Goal: Navigation & Orientation: Understand site structure

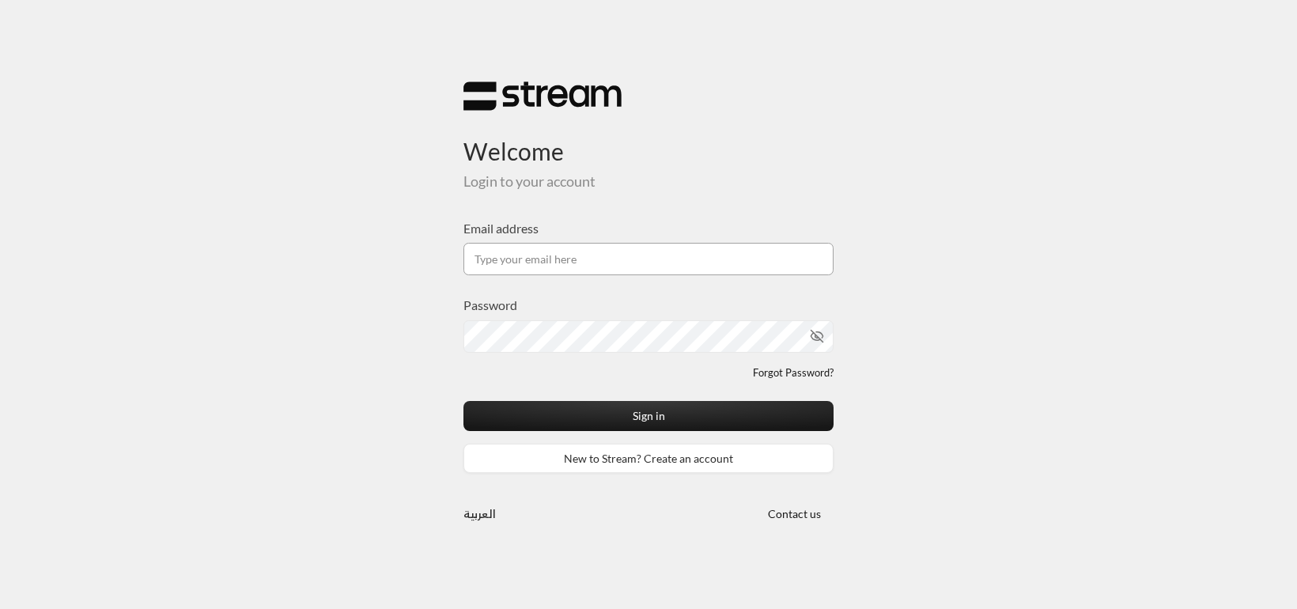
click at [658, 261] on input "Email address" at bounding box center [648, 259] width 370 height 32
type input "[EMAIL_ADDRESS][DOMAIN_NAME]"
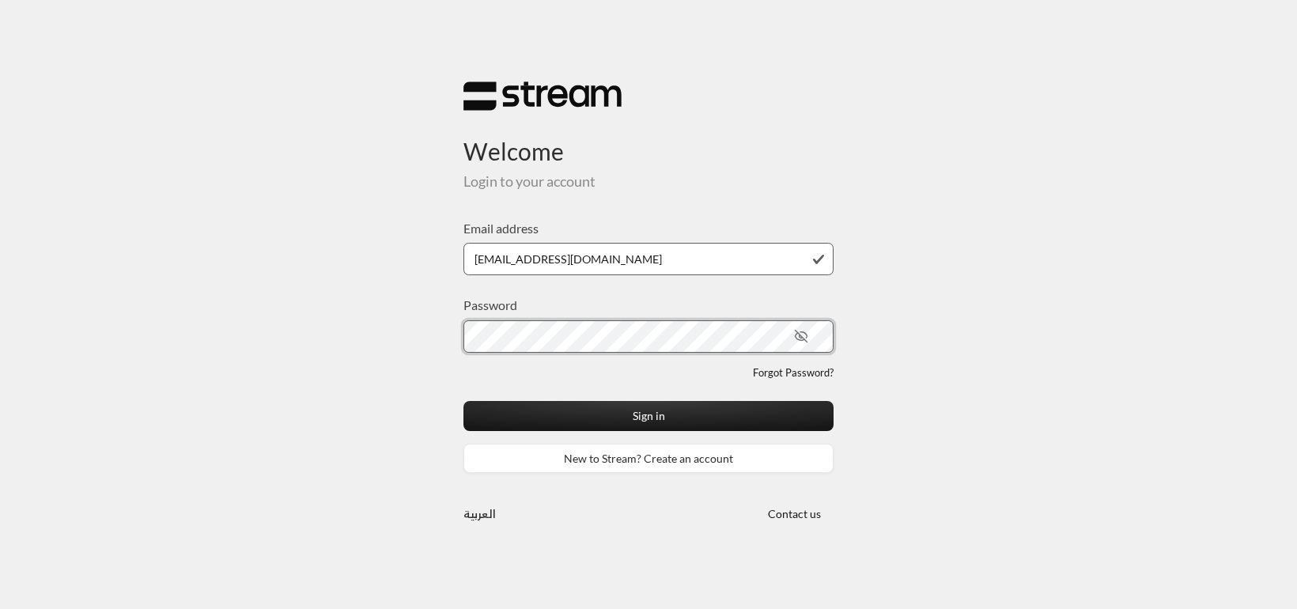
click at [463, 401] on button "Sign in" at bounding box center [648, 415] width 370 height 29
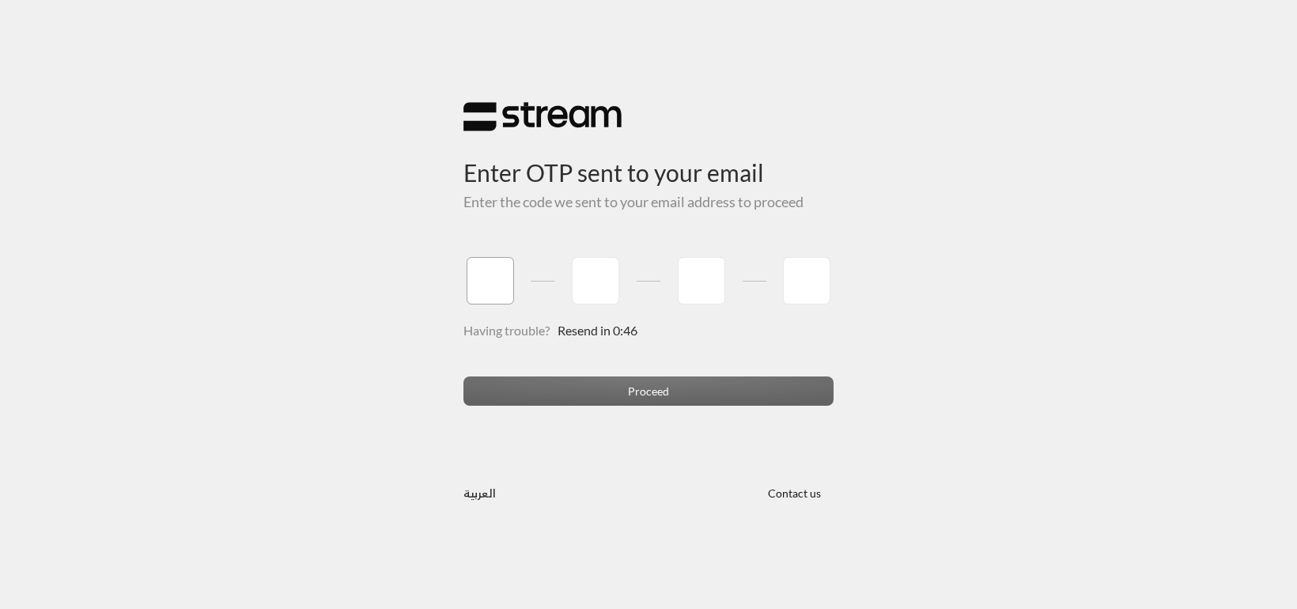
type input "2"
type input "1"
type input "3"
type input "1"
type input "2"
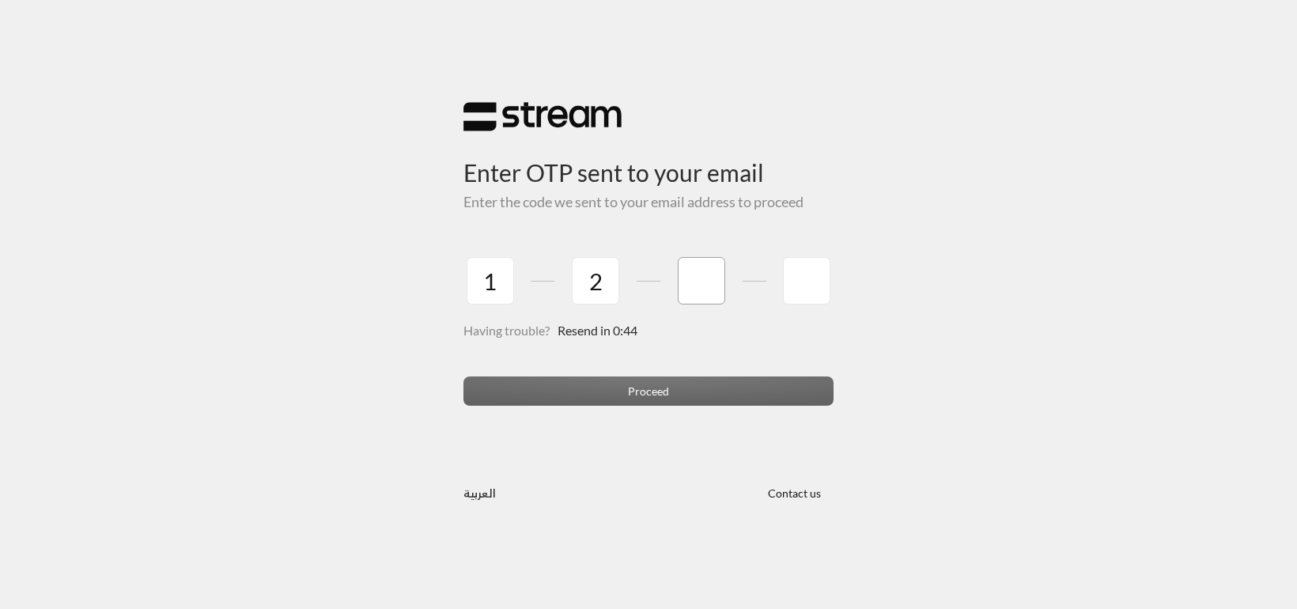
type input "3"
type input "4"
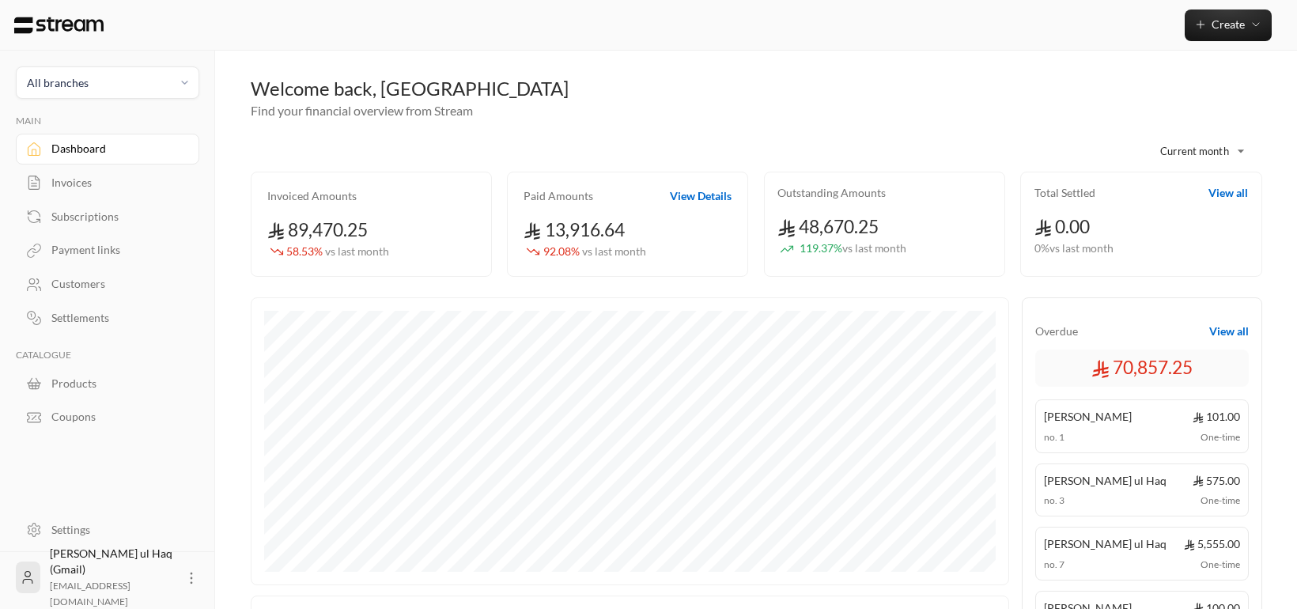
click at [79, 180] on div "Invoices" at bounding box center [115, 183] width 128 height 16
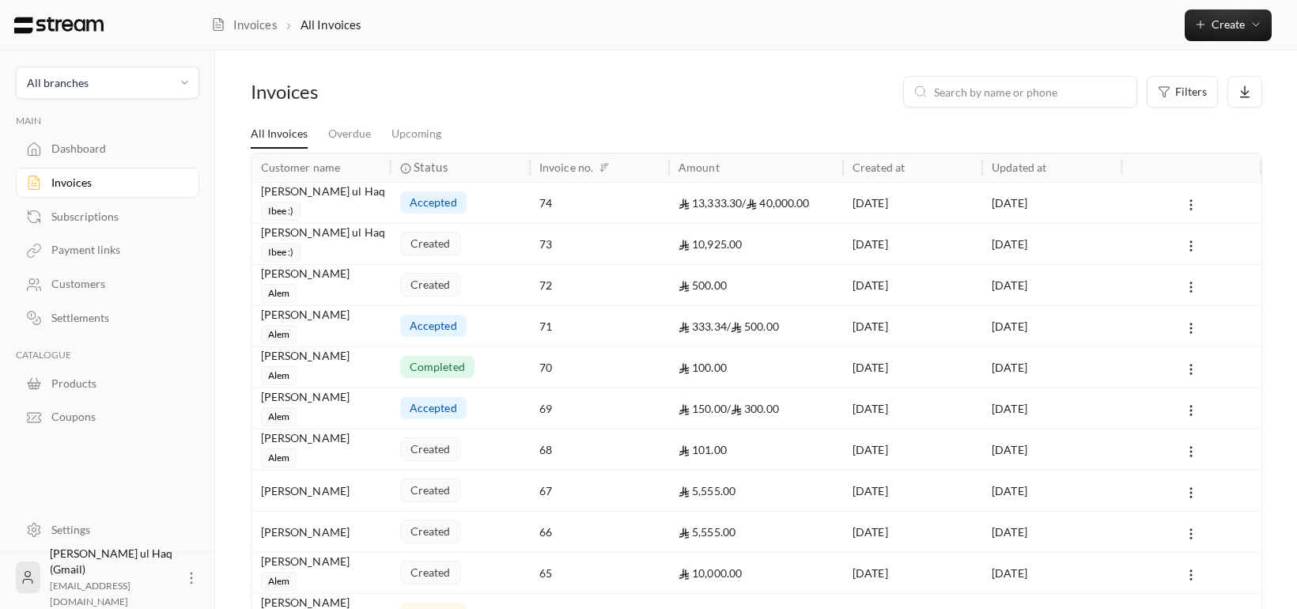
click at [86, 220] on div "Subscriptions" at bounding box center [115, 217] width 128 height 16
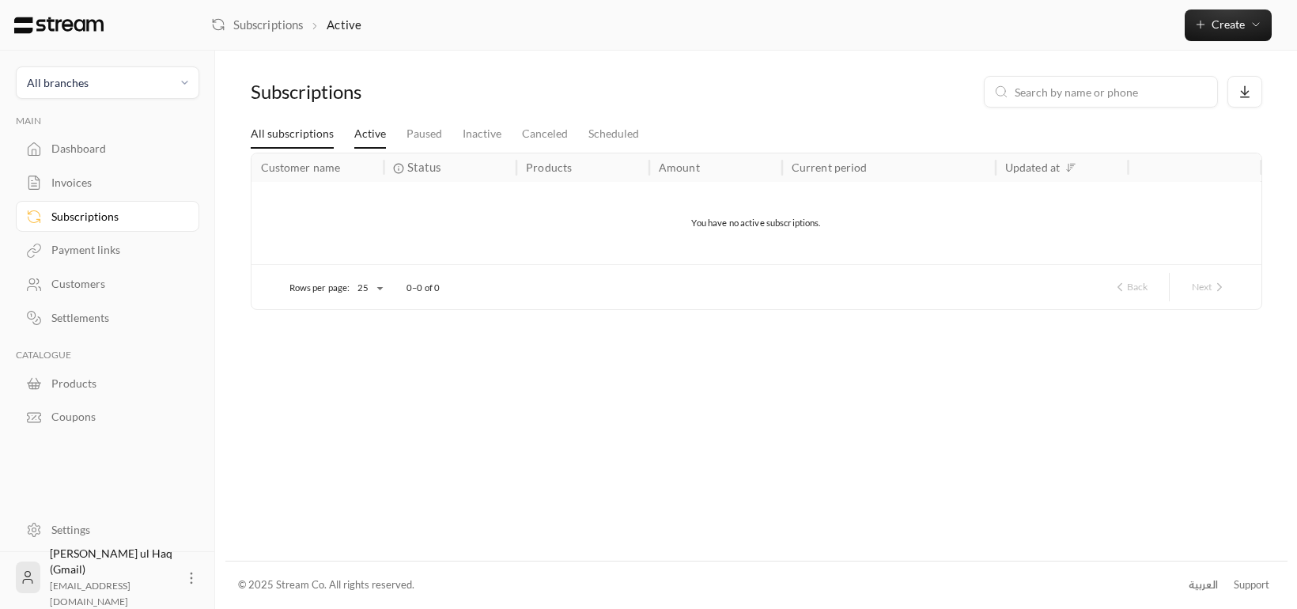
click at [301, 130] on link "All subscriptions" at bounding box center [292, 134] width 83 height 28
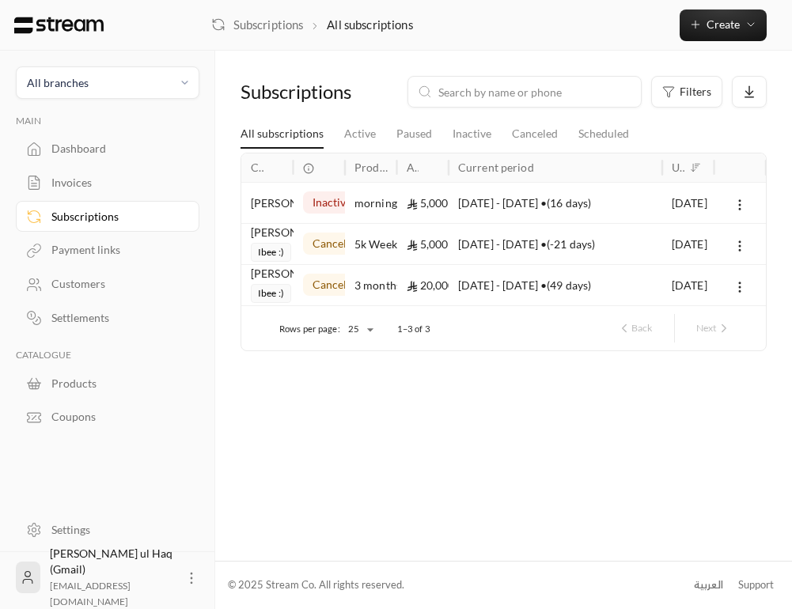
click at [110, 263] on link "Payment links" at bounding box center [107, 250] width 183 height 31
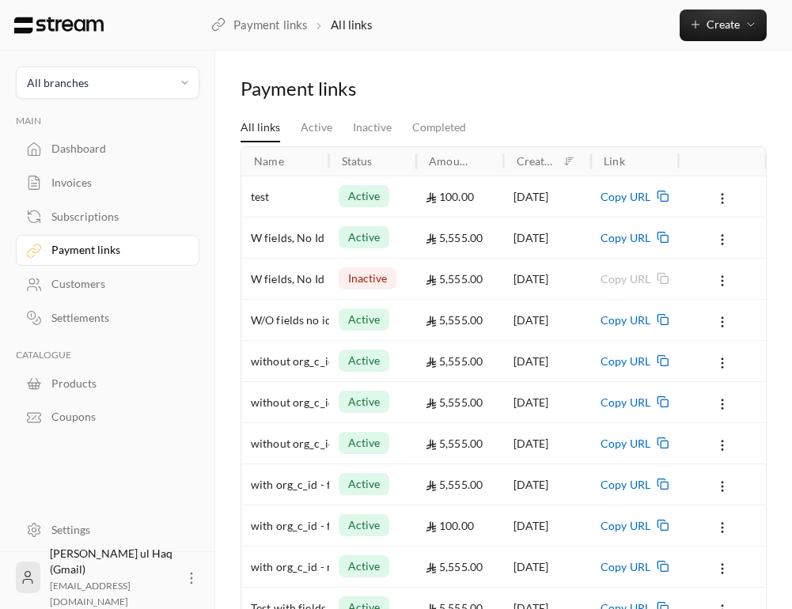
click at [66, 286] on div "Customers" at bounding box center [115, 284] width 128 height 16
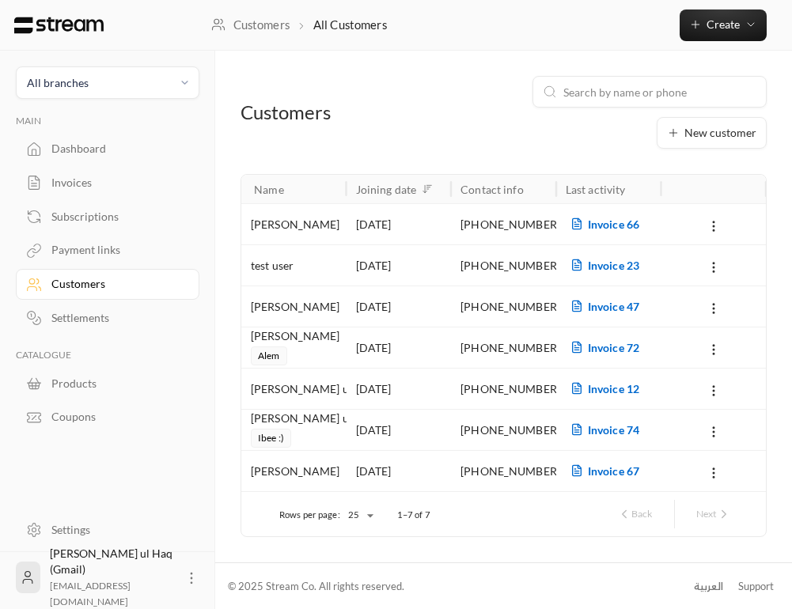
click at [79, 321] on div "Settlements" at bounding box center [115, 318] width 128 height 16
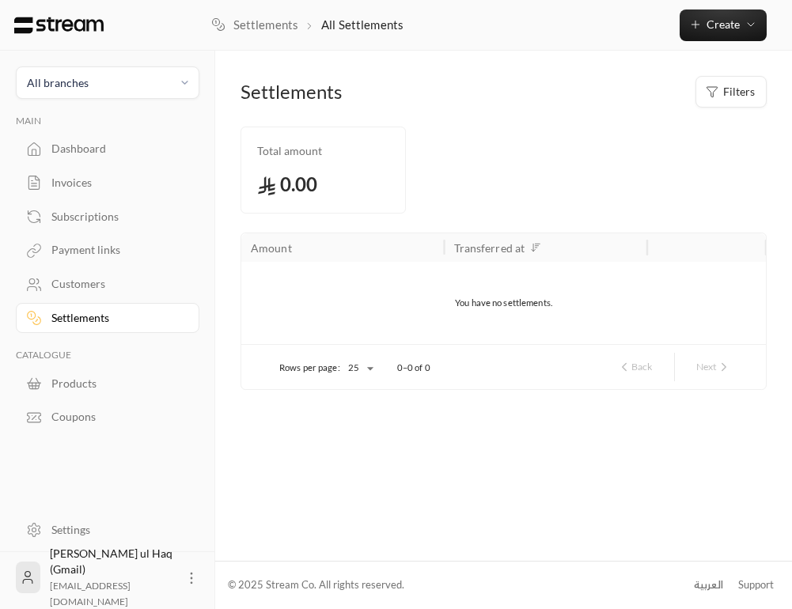
click at [75, 381] on div "Products" at bounding box center [115, 384] width 128 height 16
